Goal: Navigation & Orientation: Find specific page/section

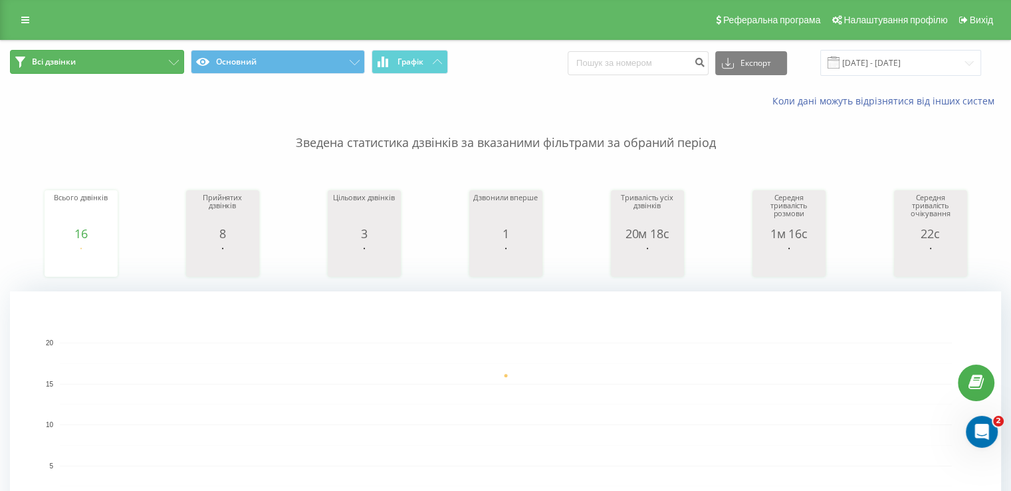
click at [76, 62] on button "Всі дзвінки" at bounding box center [97, 62] width 174 height 24
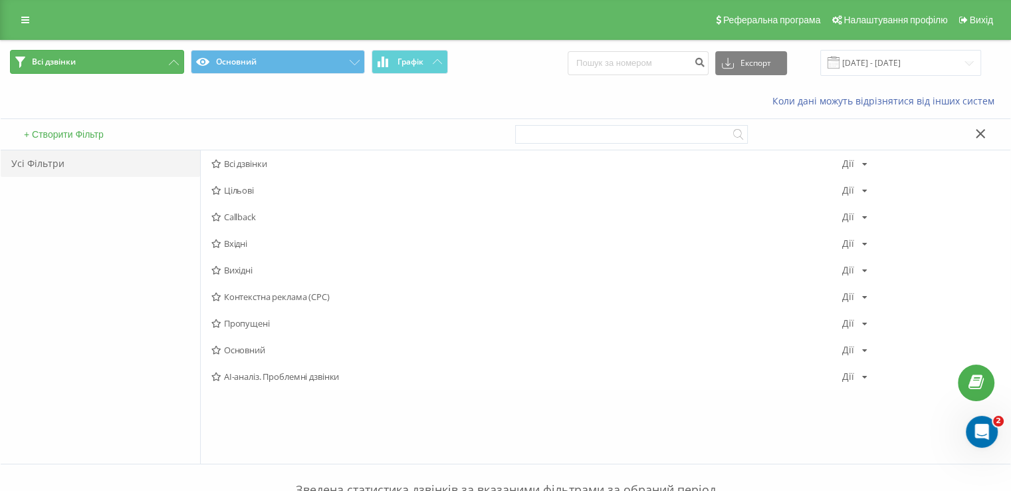
click at [76, 62] on button "Всі дзвінки" at bounding box center [97, 62] width 174 height 24
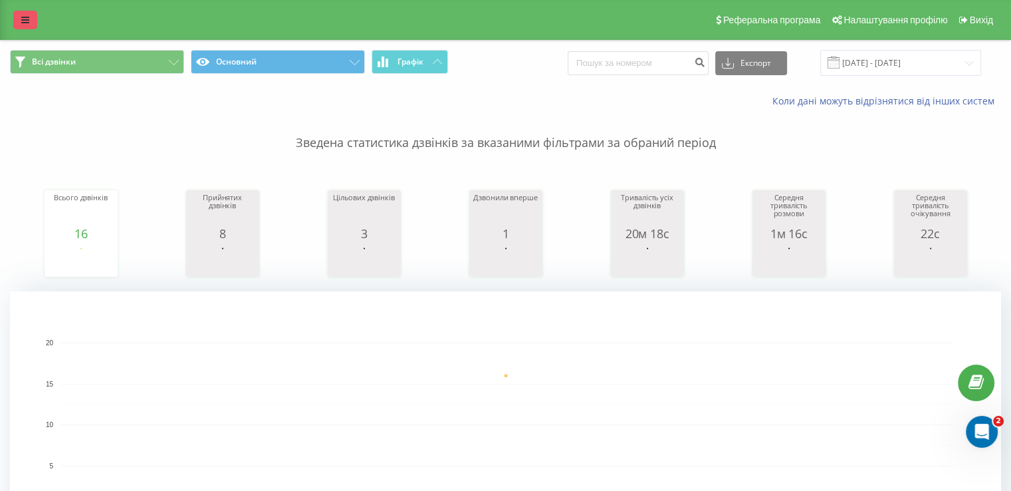
click at [24, 24] on icon at bounding box center [25, 19] width 8 height 9
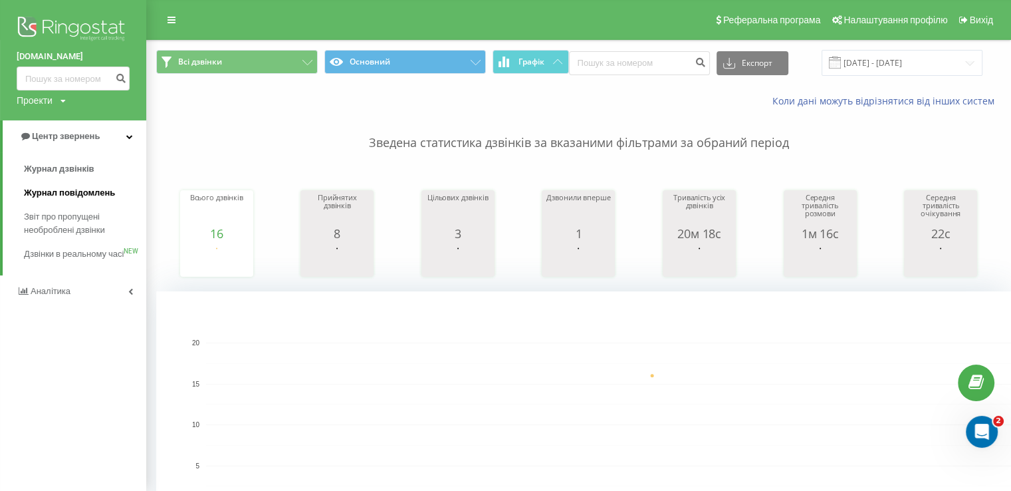
click at [56, 199] on span "Журнал повідомлень" at bounding box center [69, 192] width 91 height 13
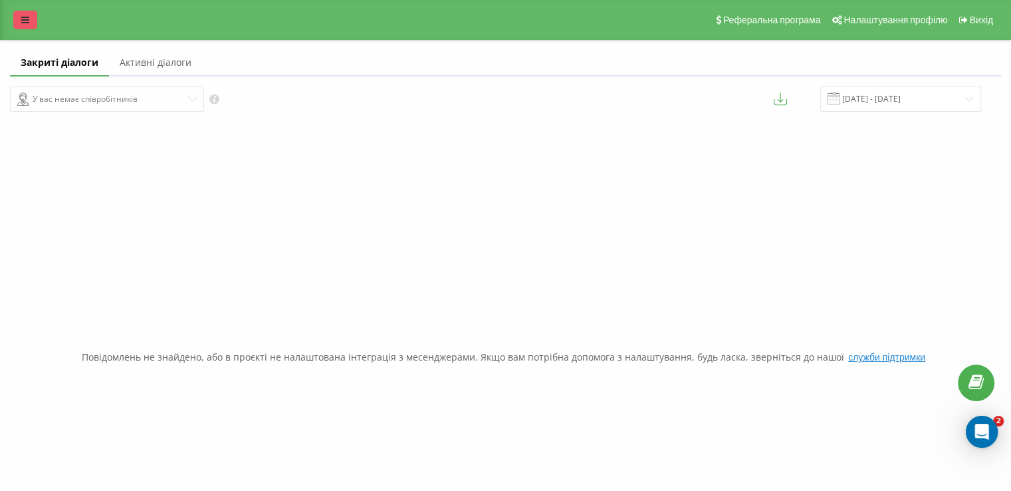
click at [14, 20] on link at bounding box center [25, 20] width 24 height 19
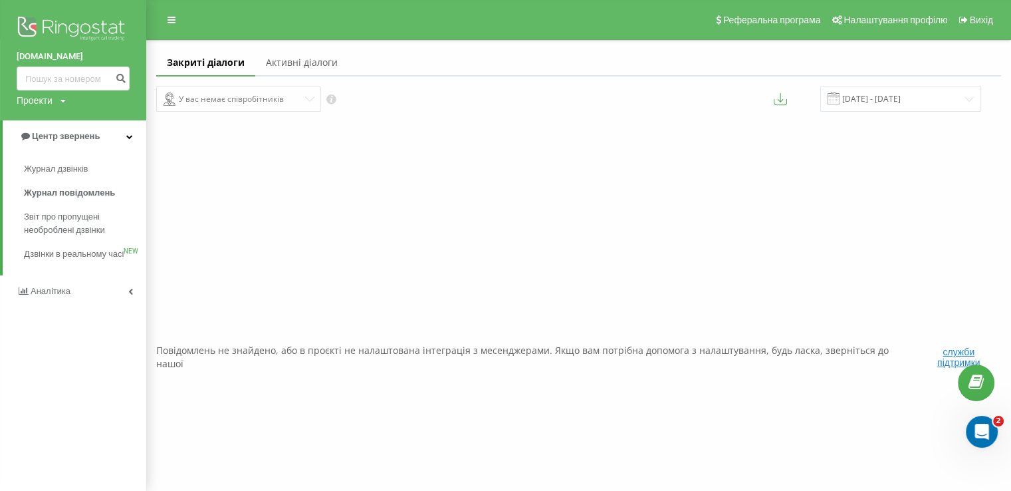
click at [286, 62] on link "Активні діалоги" at bounding box center [301, 63] width 93 height 27
click at [211, 67] on link "Закриті діалоги" at bounding box center [202, 63] width 92 height 27
click at [64, 256] on span "Дзвінки в реальному часі" at bounding box center [74, 260] width 101 height 27
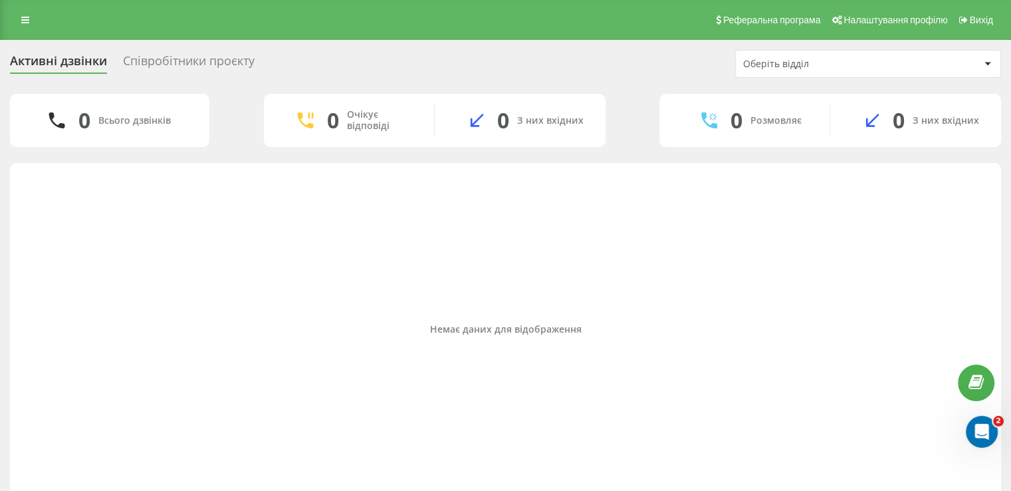
click at [221, 62] on div "Співробітники проєкту" at bounding box center [189, 64] width 132 height 21
